Goal: Information Seeking & Learning: Find specific fact

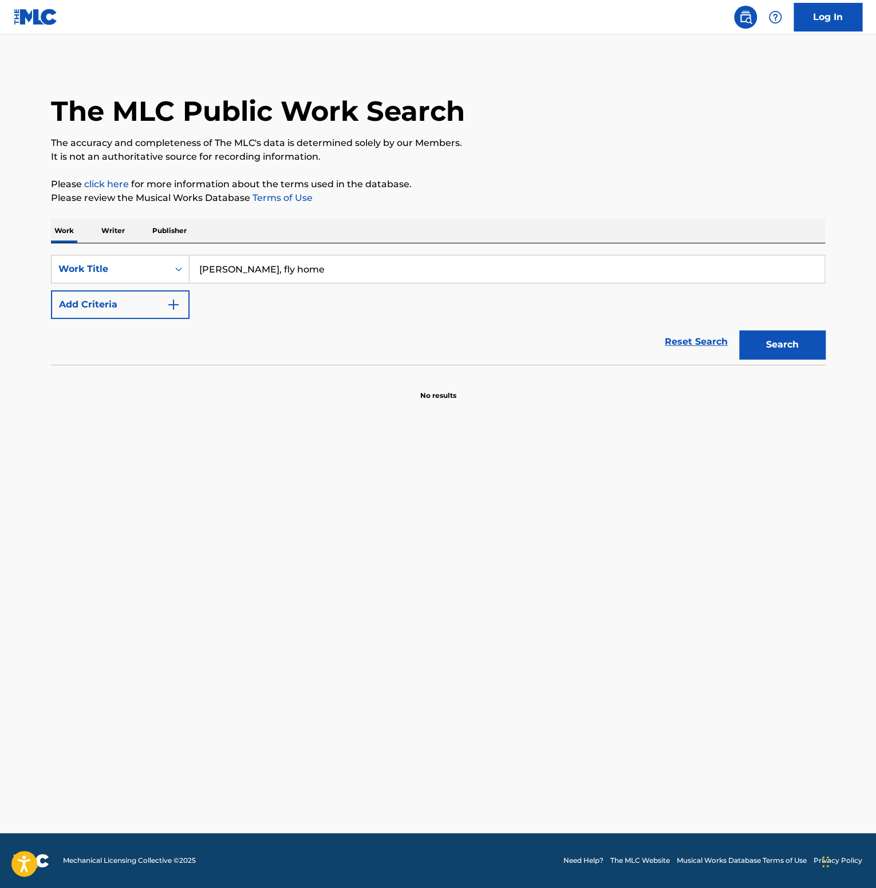
type input "[PERSON_NAME], fly home"
click at [758, 346] on button "Search" at bounding box center [782, 344] width 86 height 29
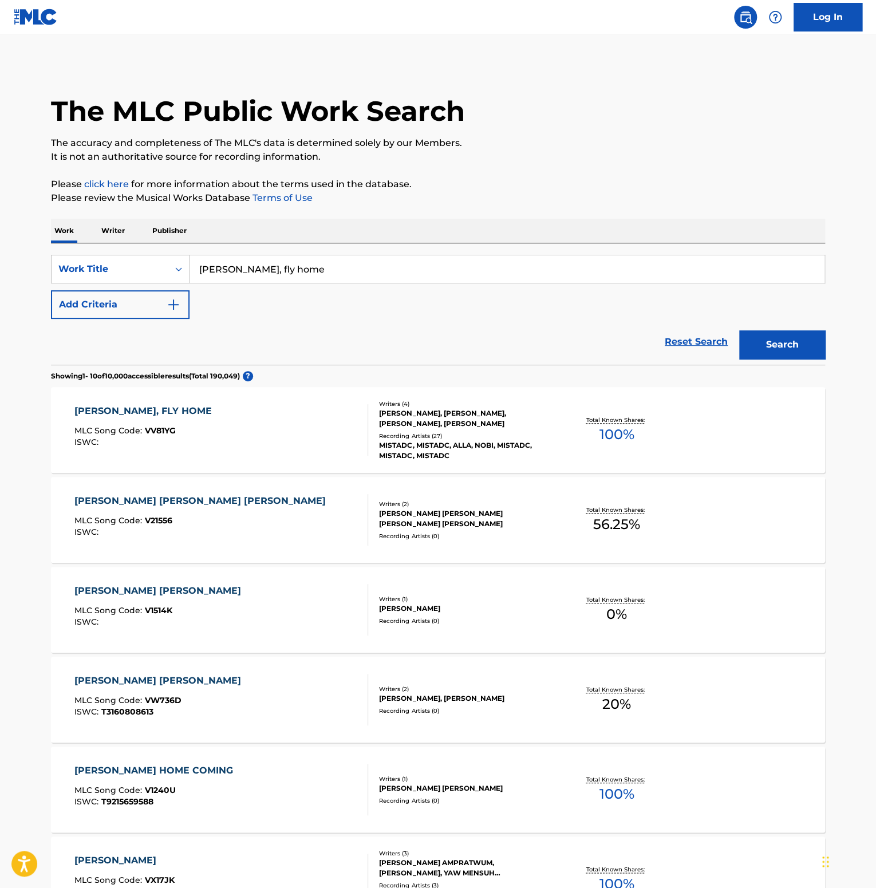
click at [140, 409] on div "[PERSON_NAME], FLY HOME" at bounding box center [145, 411] width 143 height 14
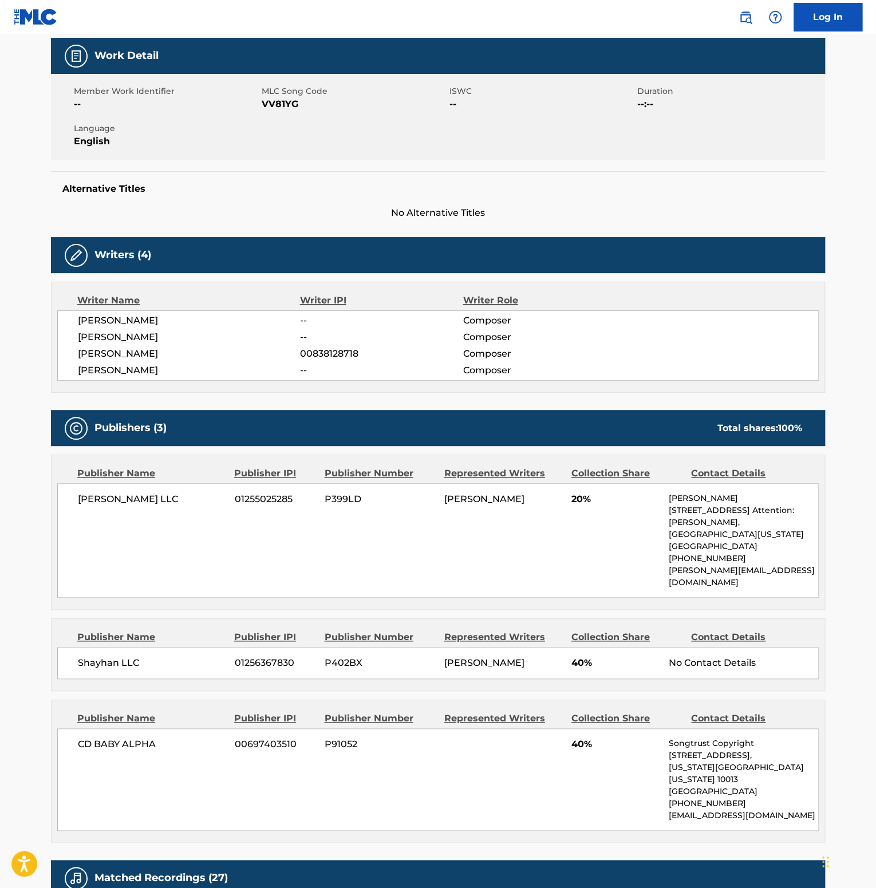
scroll to position [172, 0]
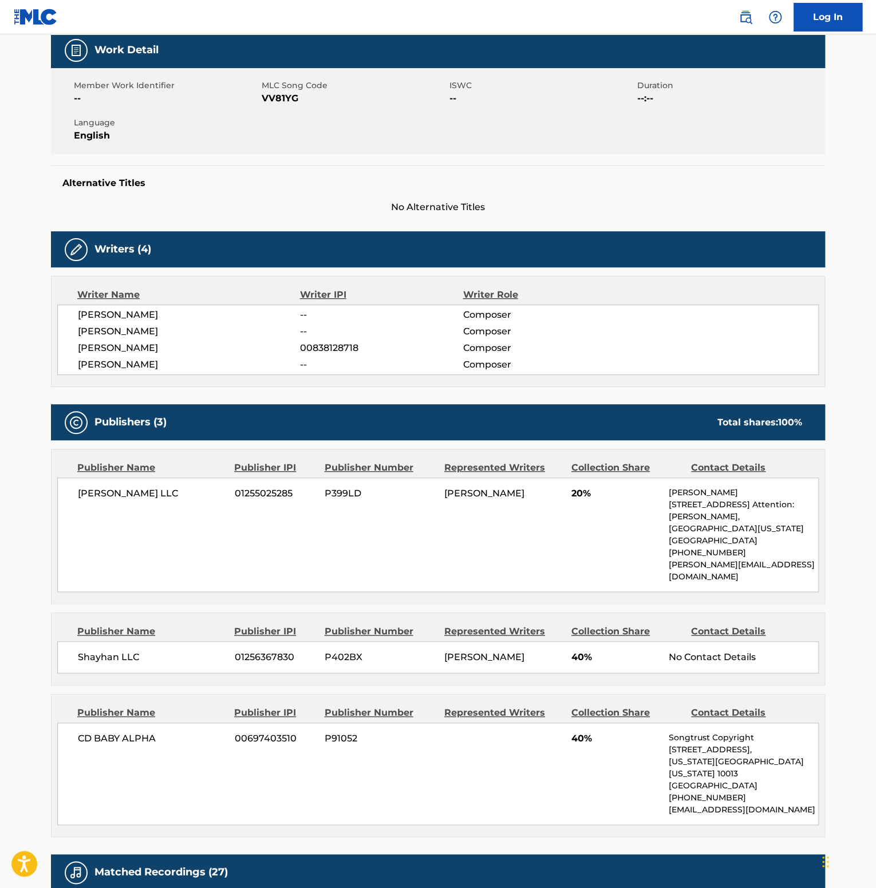
click at [470, 17] on nav "Log In" at bounding box center [438, 17] width 876 height 34
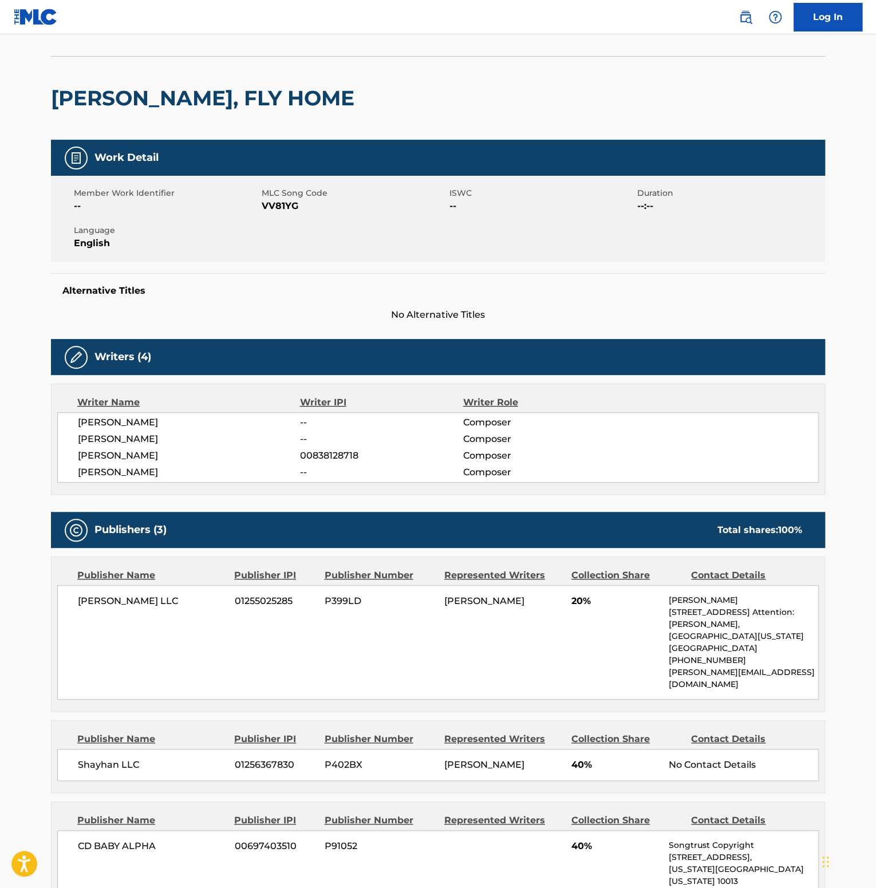
scroll to position [0, 0]
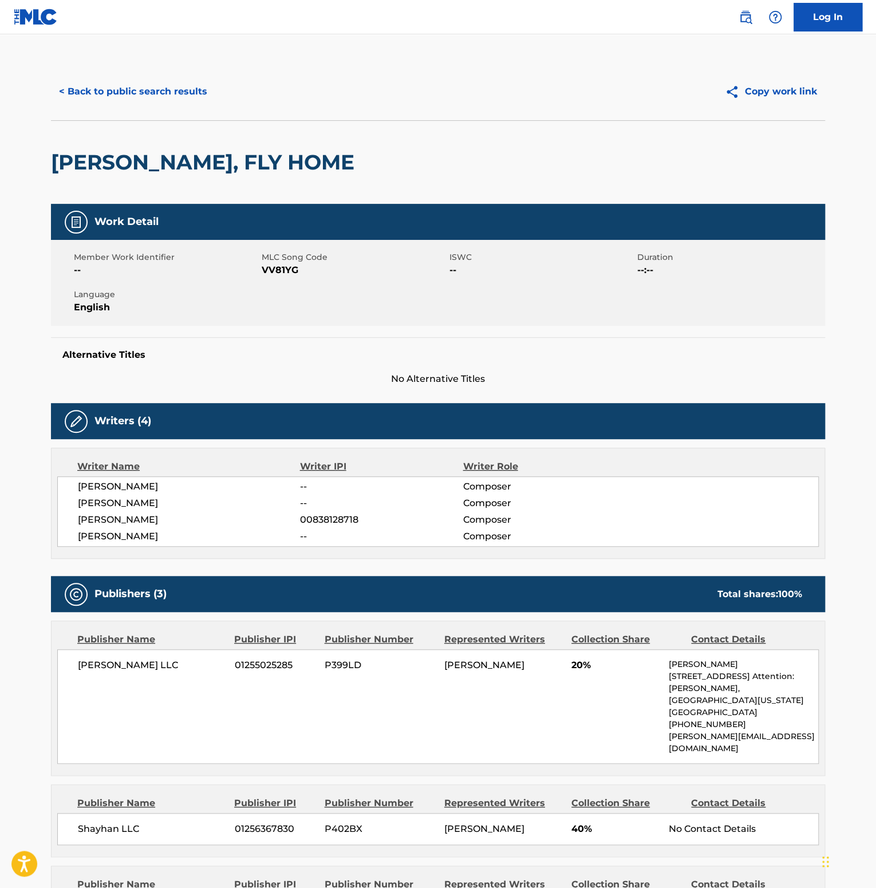
click at [151, 89] on button "< Back to public search results" at bounding box center [133, 91] width 164 height 29
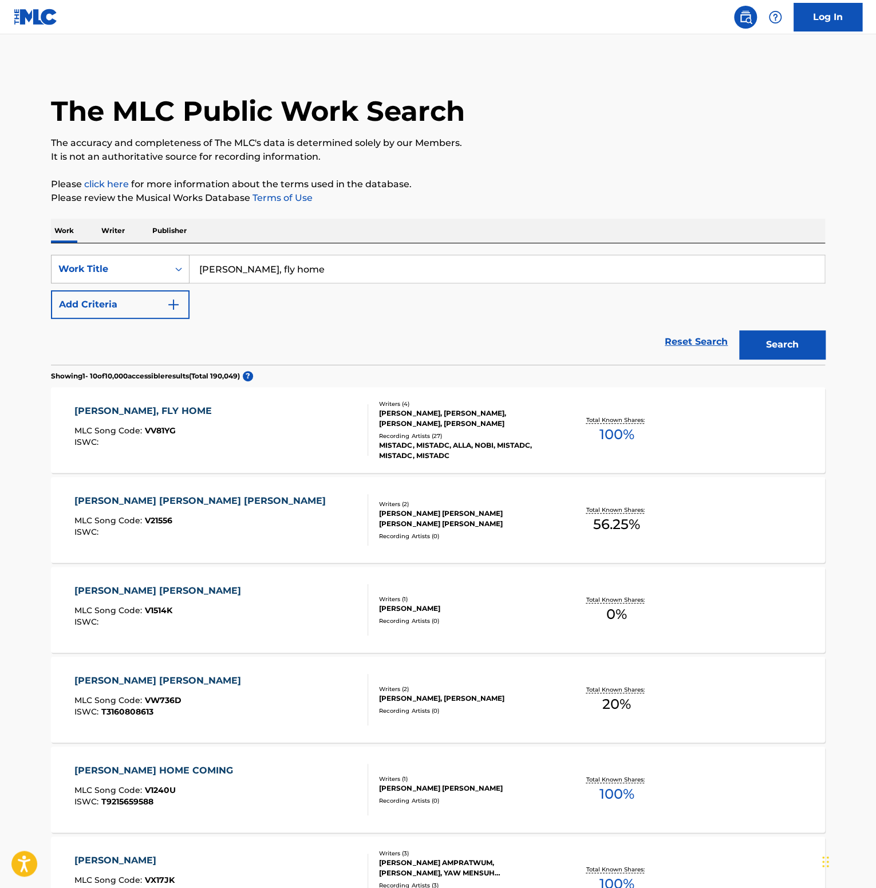
drag, startPoint x: 278, startPoint y: 270, endPoint x: 73, endPoint y: 267, distance: 204.5
click at [152, 272] on div "SearchWithCriteriafb8629e8-74cd-494e-9172-4e5e4db9136b Work Title [PERSON_NAME]…" at bounding box center [438, 269] width 774 height 29
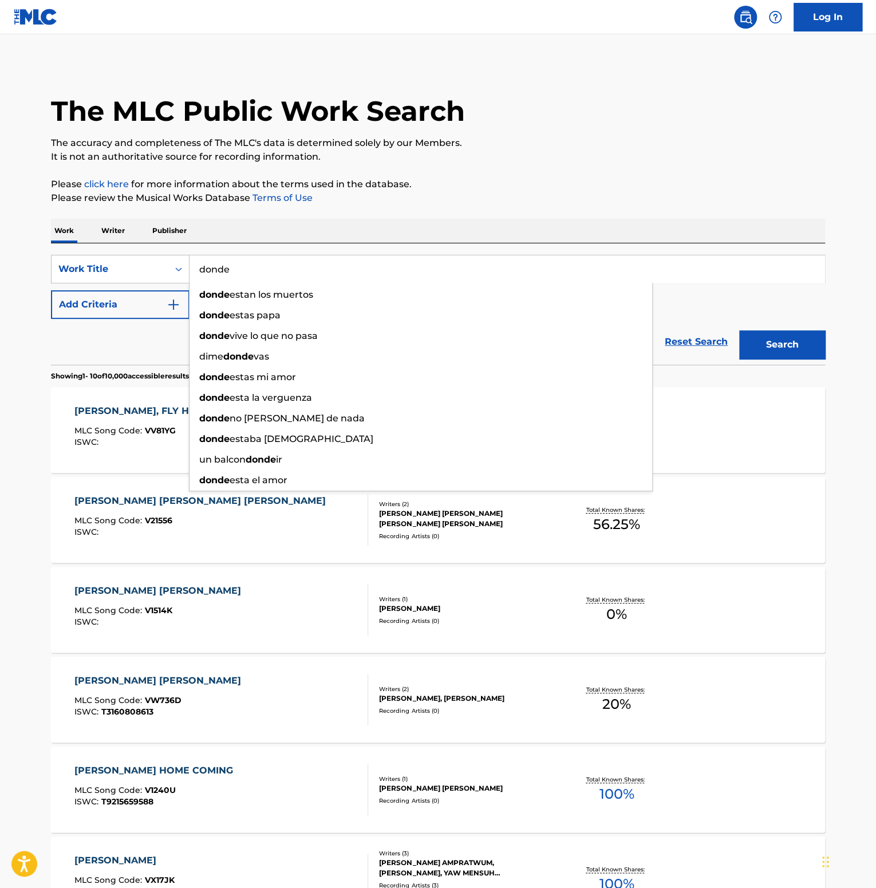
type input "donde"
click at [91, 293] on button "Add Criteria" at bounding box center [120, 304] width 139 height 29
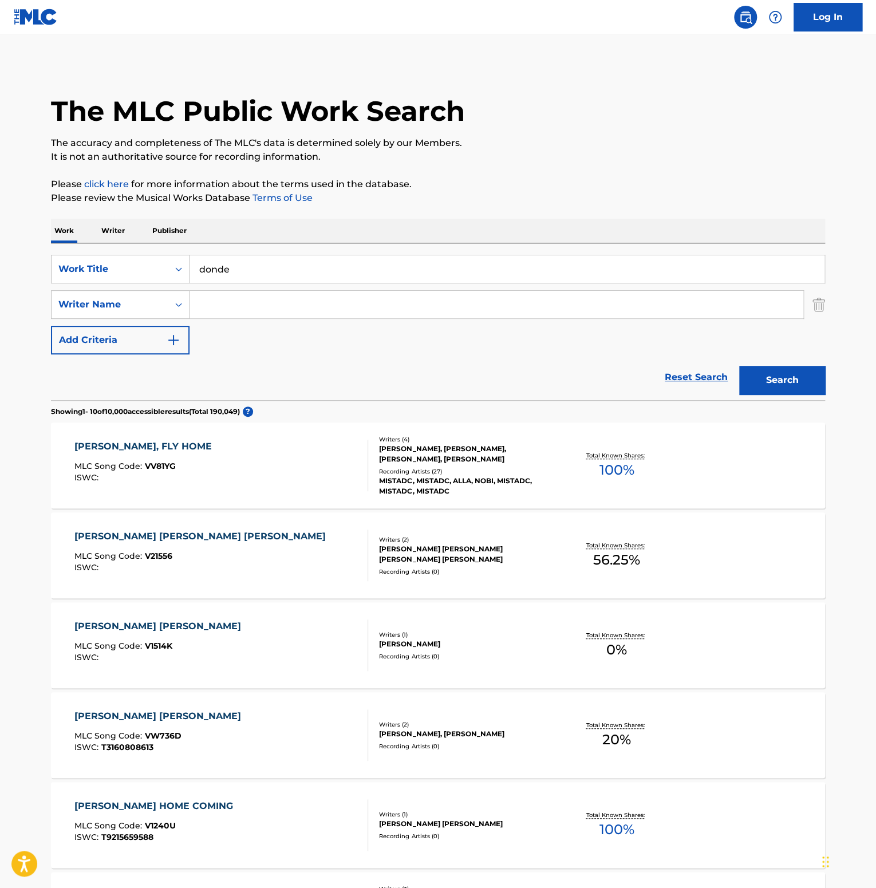
click at [268, 315] on input "Search Form" at bounding box center [497, 304] width 614 height 27
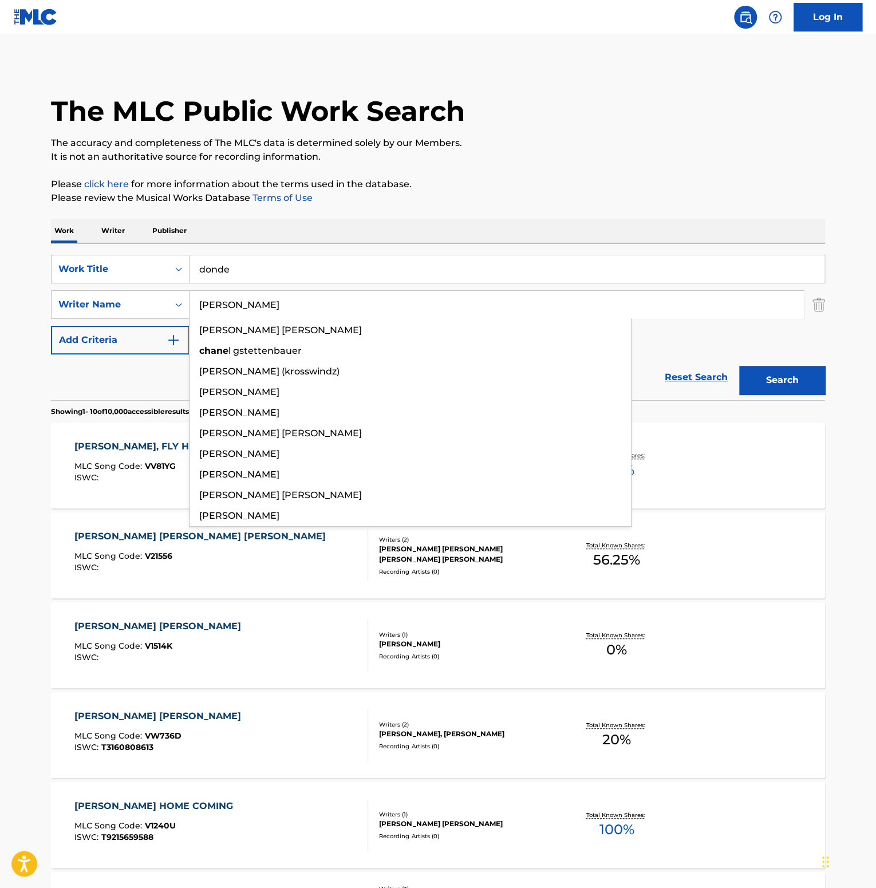
type input "[PERSON_NAME]"
click at [739, 366] on button "Search" at bounding box center [782, 380] width 86 height 29
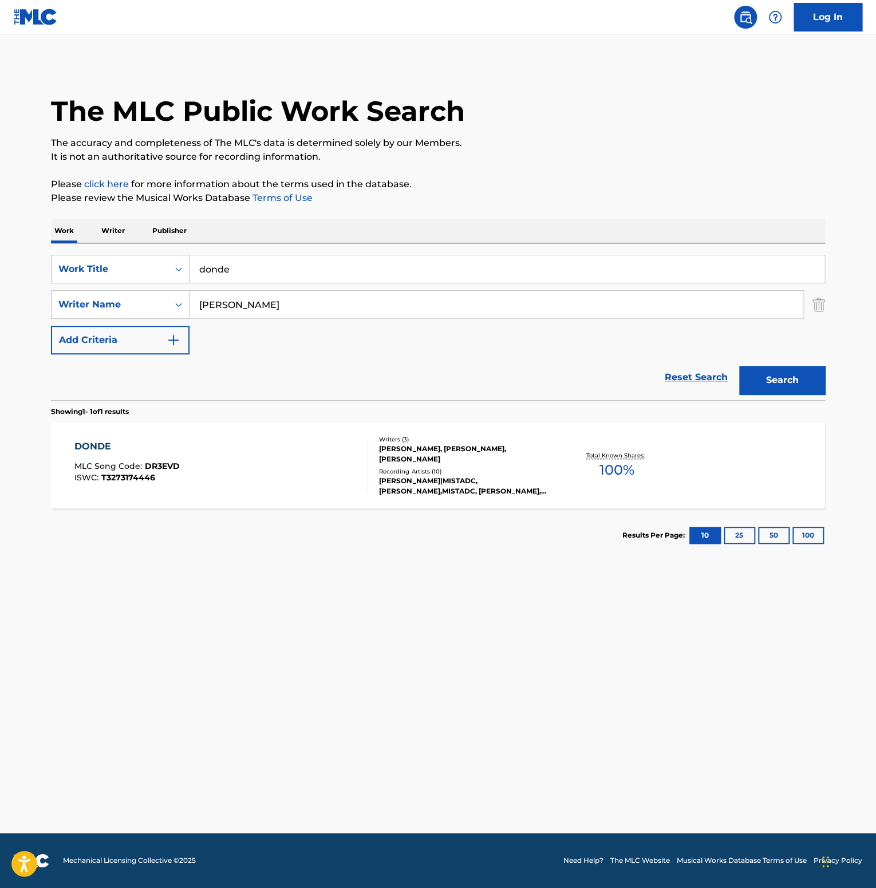
click at [211, 451] on div "DONDE MLC Song Code : DR3EVD ISWC : T3273174446" at bounding box center [221, 466] width 294 height 52
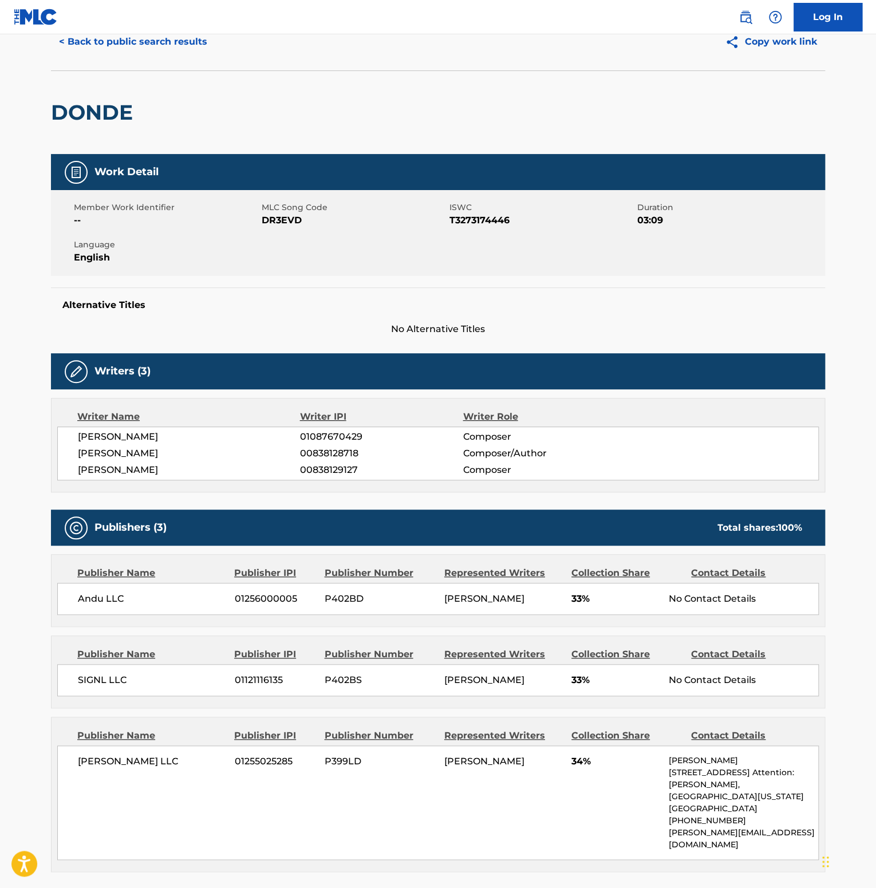
scroll to position [115, 0]
